Goal: Information Seeking & Learning: Learn about a topic

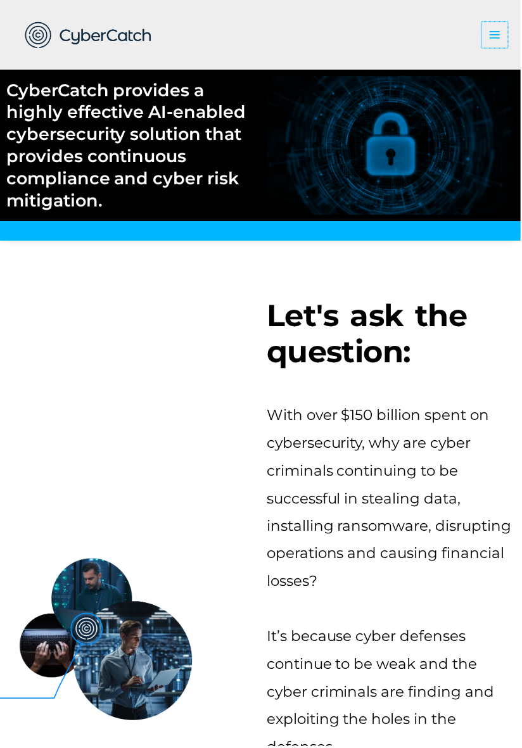
click at [491, 40] on icon "button" at bounding box center [496, 35] width 13 height 13
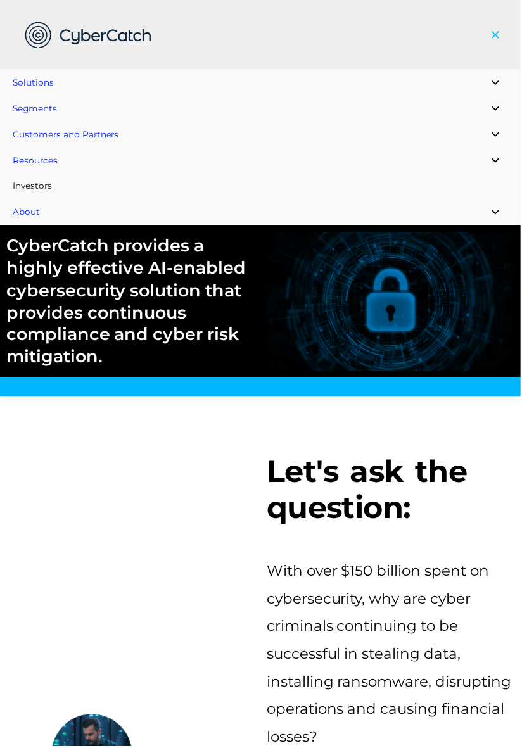
click at [34, 194] on link "Investors" at bounding box center [261, 187] width 522 height 26
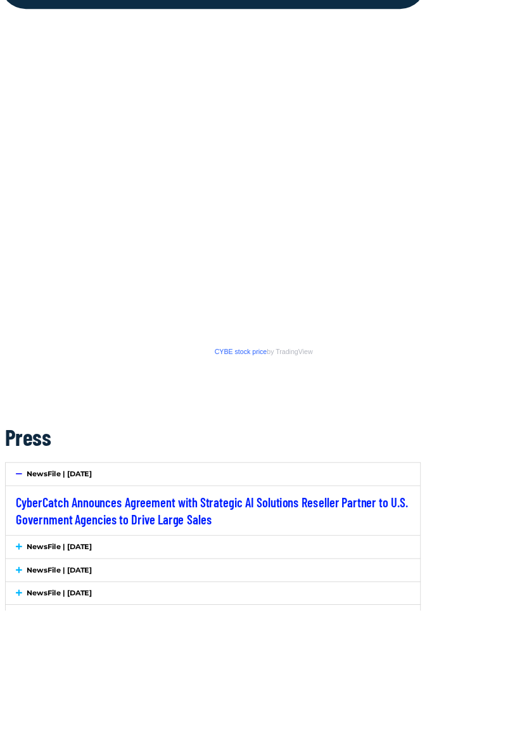
scroll to position [1704, 0]
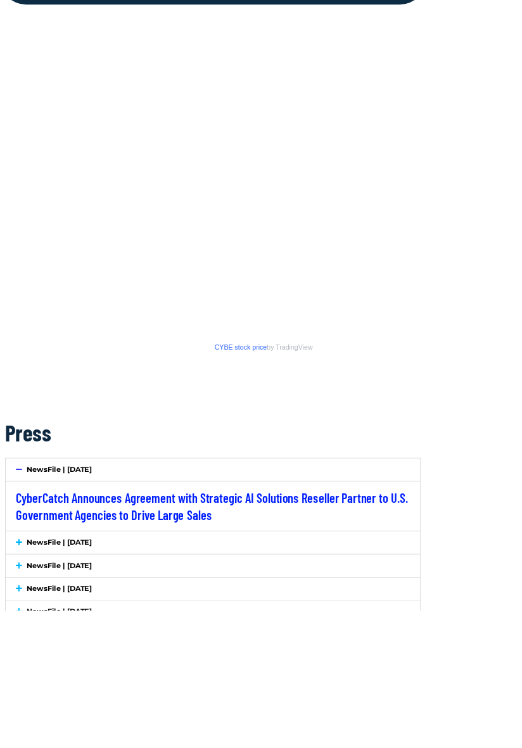
click at [23, 666] on icon at bounding box center [24, 665] width 8 height 9
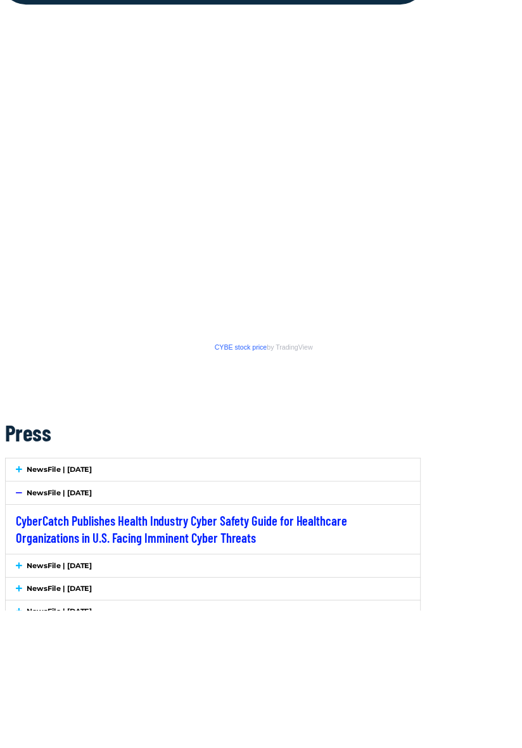
click at [24, 583] on div "NewsFile | [DATE]" at bounding box center [261, 576] width 508 height 28
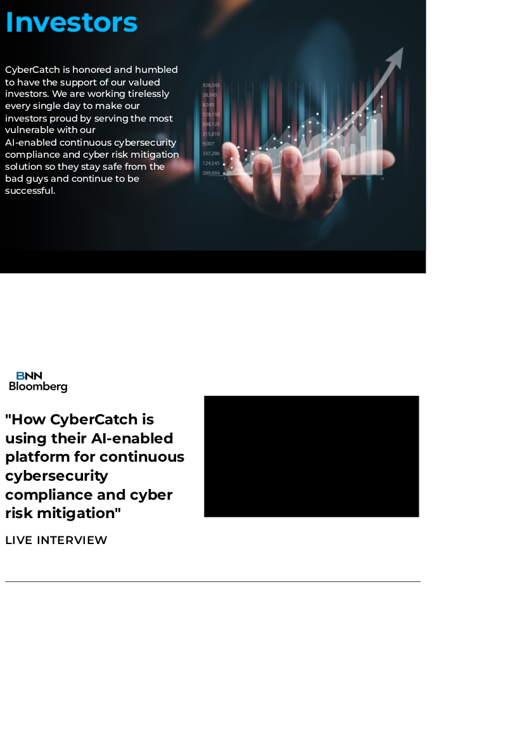
scroll to position [0, 0]
